Goal: Navigation & Orientation: Find specific page/section

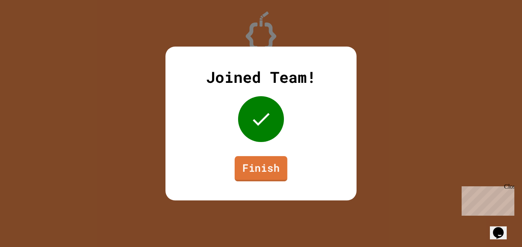
click at [270, 161] on link "Finish" at bounding box center [261, 168] width 53 height 25
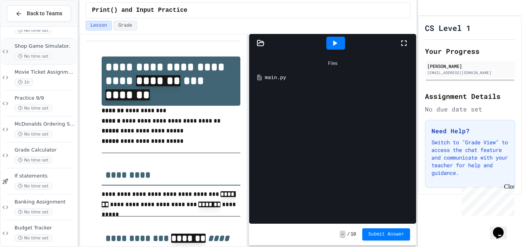
scroll to position [55, 0]
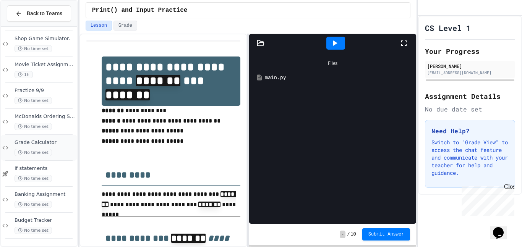
click at [57, 140] on span "Grade Calculator" at bounding box center [45, 143] width 61 height 6
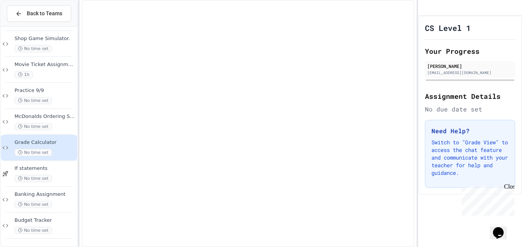
scroll to position [46, 0]
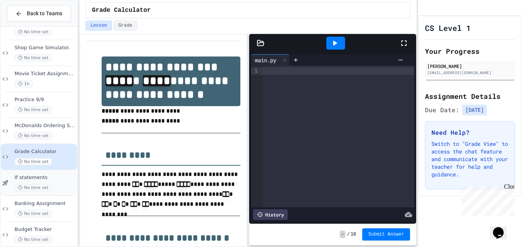
click at [51, 185] on div "No time set" at bounding box center [45, 187] width 61 height 7
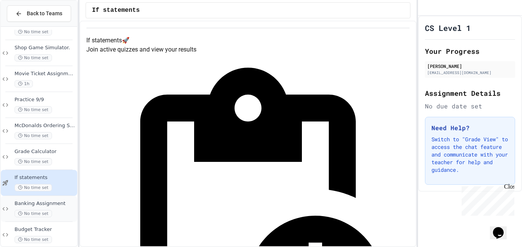
click at [47, 201] on span "Banking Assignment" at bounding box center [45, 204] width 61 height 6
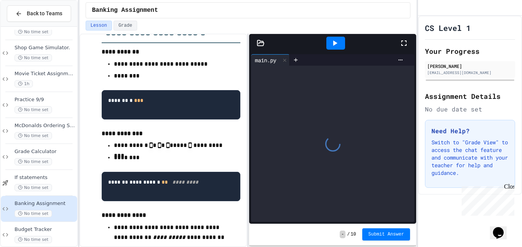
scroll to position [132, 0]
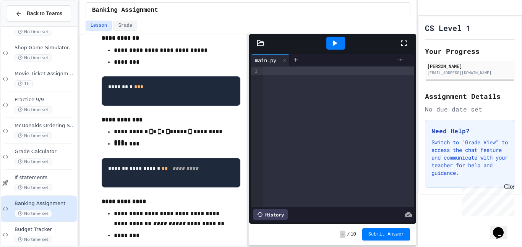
click at [32, 118] on div at bounding box center [38, 118] width 67 height 0
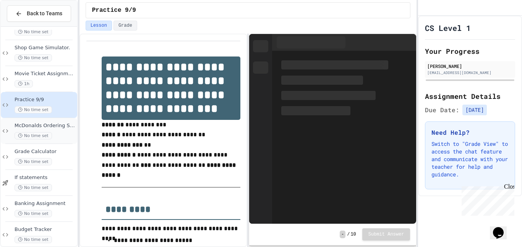
click at [40, 122] on div "McDonalds Ordering System No time set" at bounding box center [39, 131] width 76 height 26
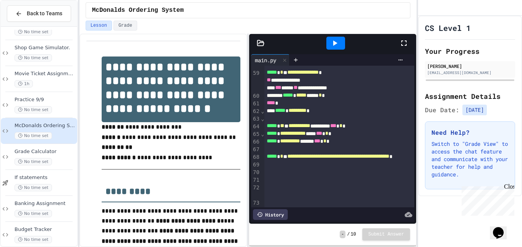
scroll to position [611, 0]
